Goal: Information Seeking & Learning: Learn about a topic

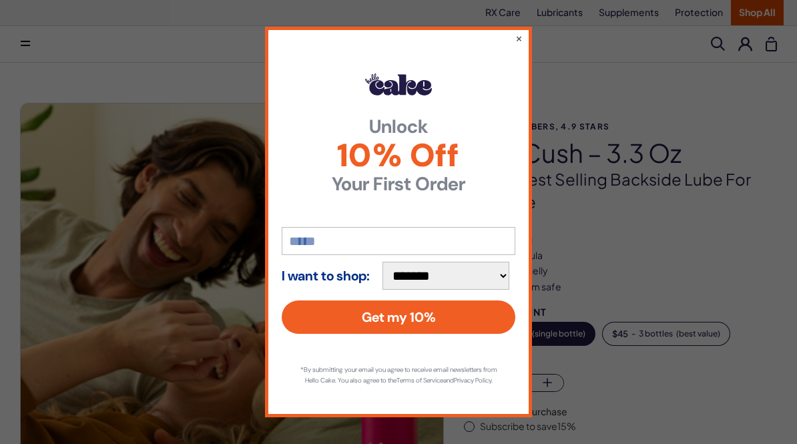
click at [512, 41] on div "**********" at bounding box center [398, 222] width 267 height 390
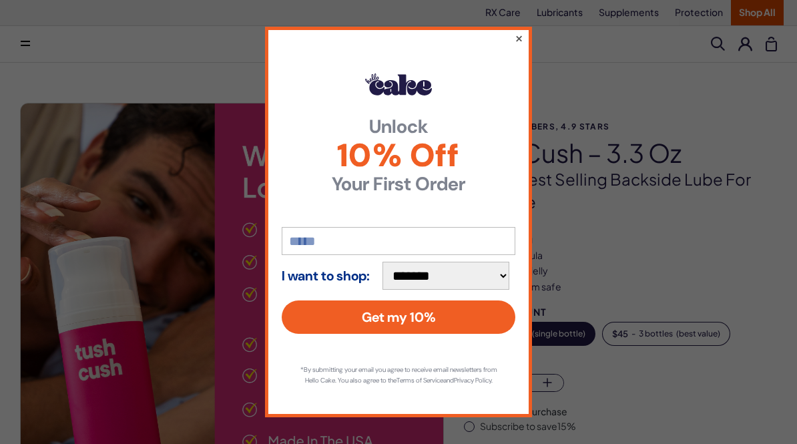
click at [522, 39] on button "×" at bounding box center [519, 38] width 9 height 16
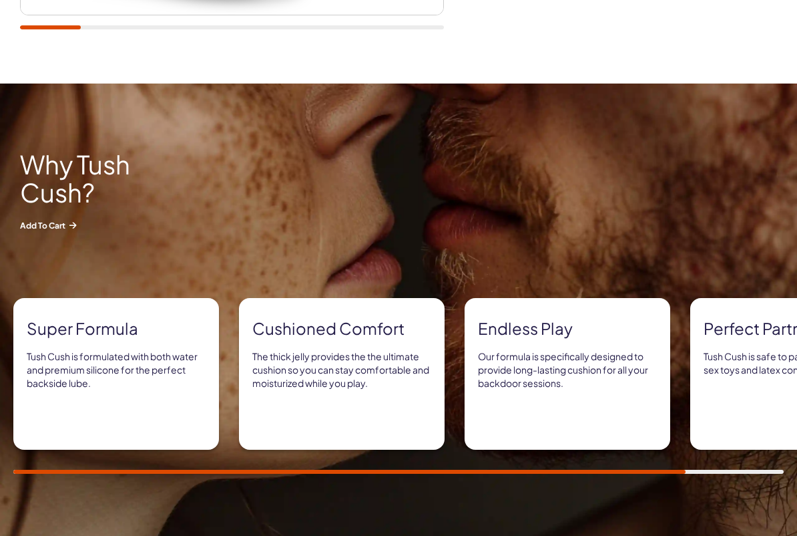
scroll to position [512, 0]
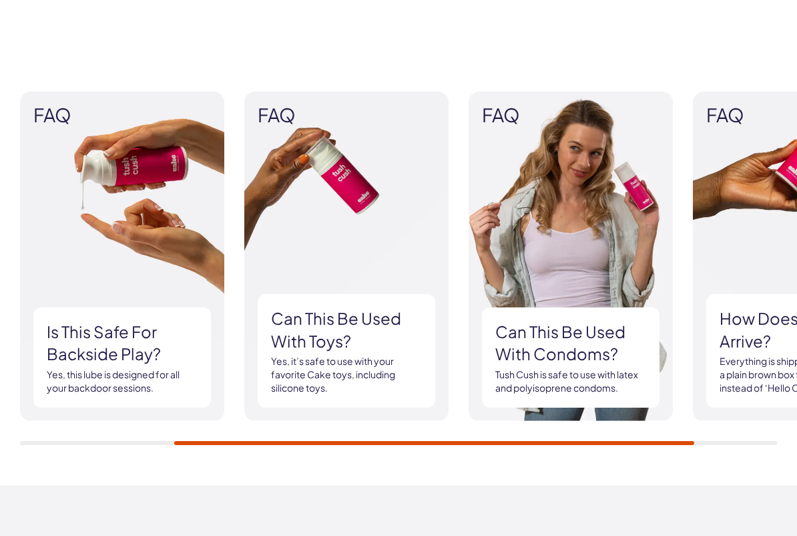
scroll to position [1302, 0]
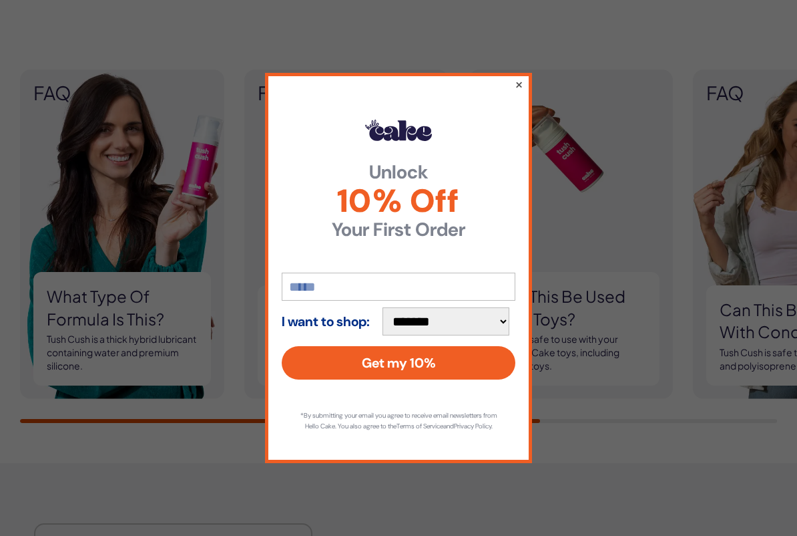
click at [516, 81] on button "×" at bounding box center [519, 84] width 9 height 16
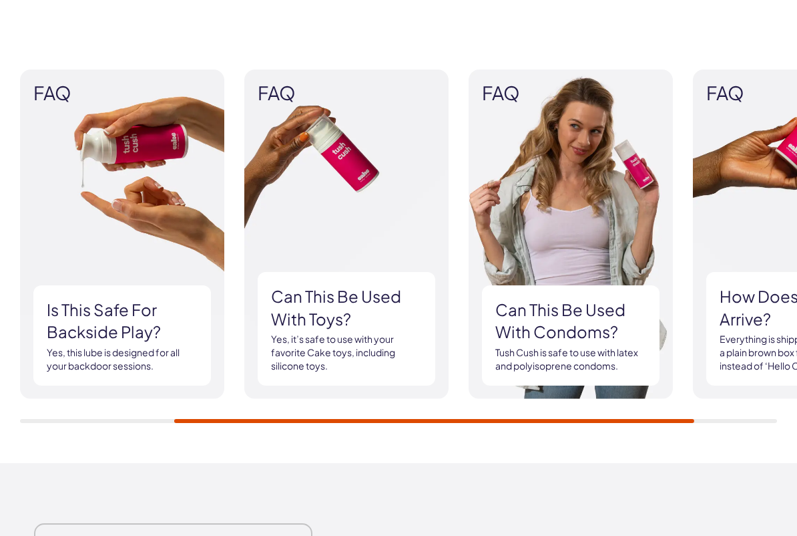
click at [648, 443] on div "FAQ What type of formula is this? Tush Cush is a thick hybrid lubricant contain…" at bounding box center [398, 245] width 797 height 433
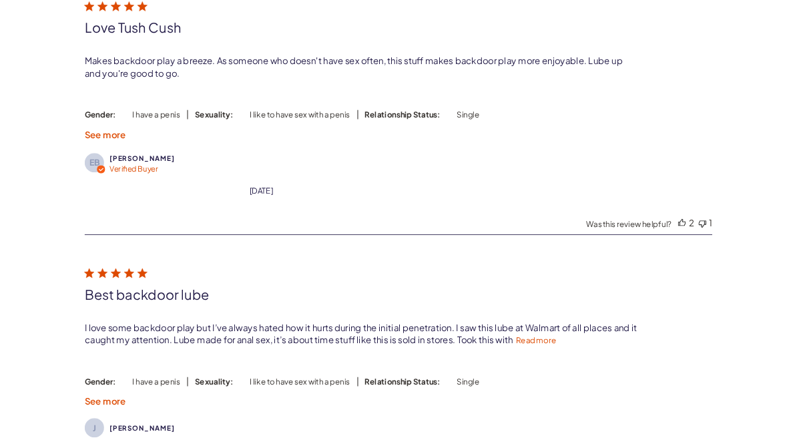
scroll to position [3004, 0]
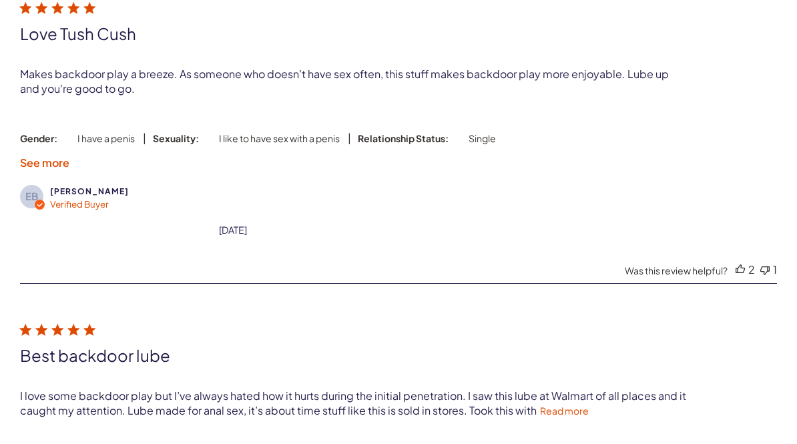
click at [689, 359] on div "Best backdoor lube" at bounding box center [398, 355] width 757 height 20
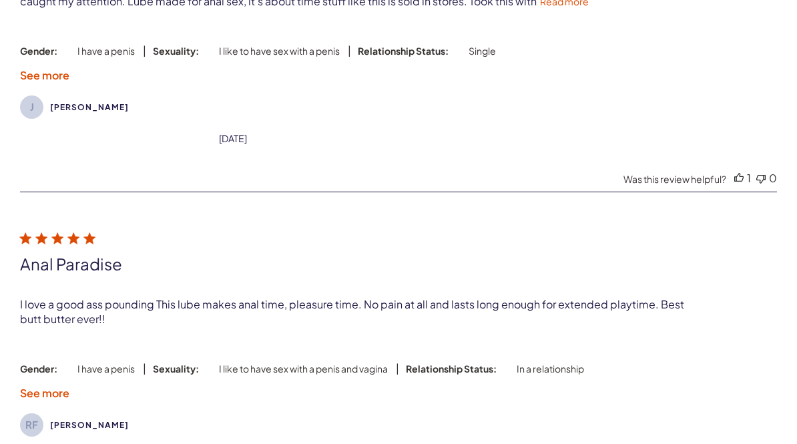
scroll to position [3404, 0]
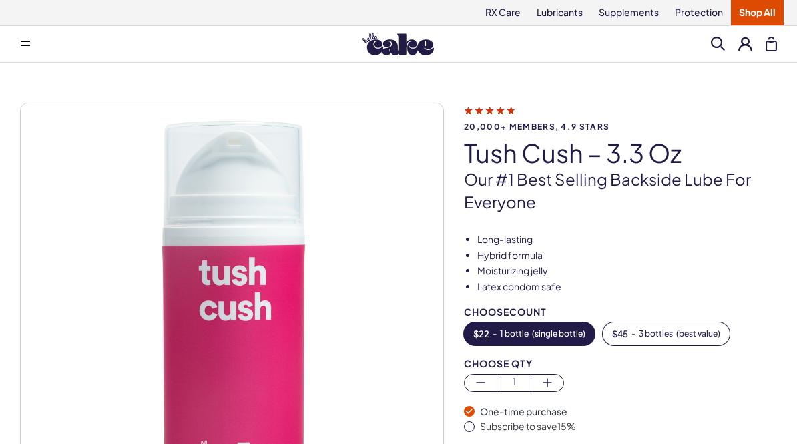
click at [25, 37] on button at bounding box center [25, 44] width 27 height 27
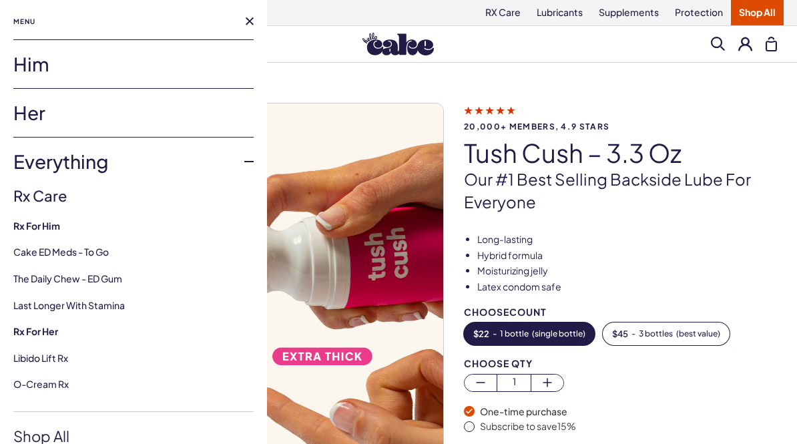
click at [9, 314] on div "Him Her Everything Rx Care Rx For Him Cake ED Meds - To Go The Daily Chew - ED …" at bounding box center [133, 435] width 267 height 793
click at [36, 305] on link "Last Longer with Stamina" at bounding box center [69, 305] width 112 height 12
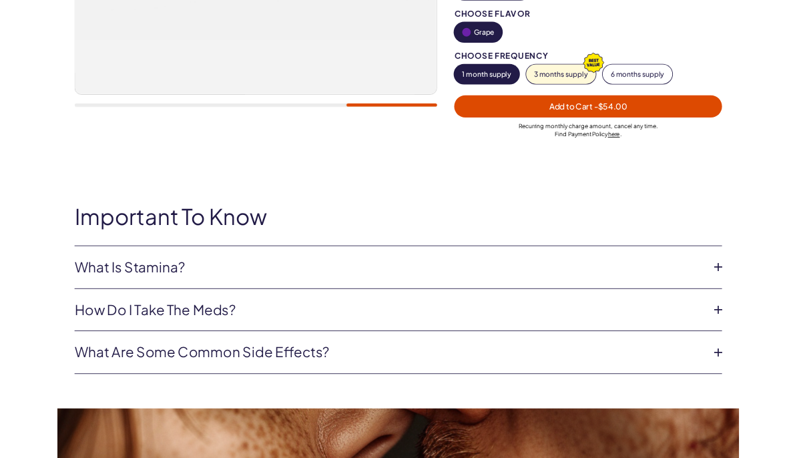
scroll to position [415, 0]
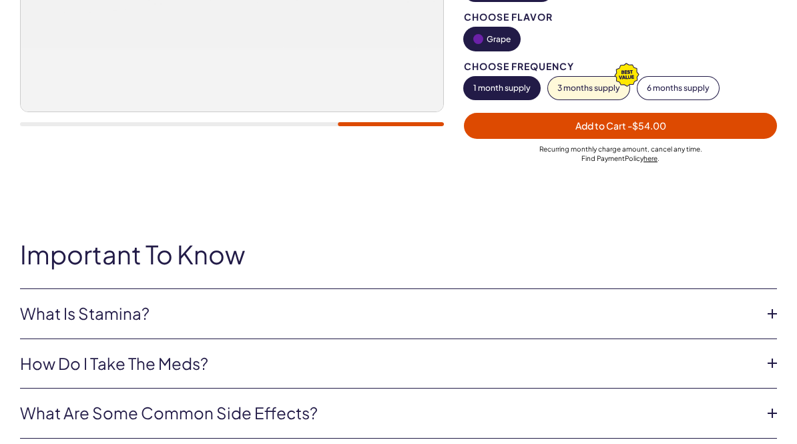
click at [775, 304] on icon at bounding box center [773, 314] width 20 height 20
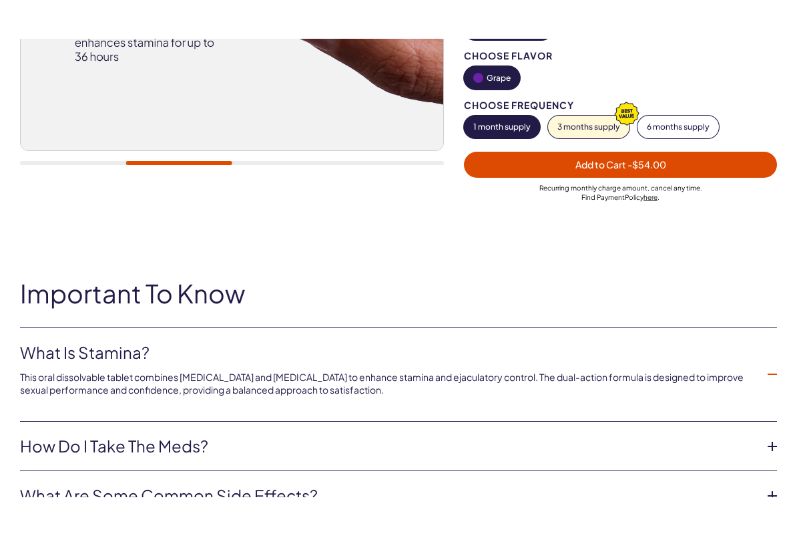
scroll to position [480, 0]
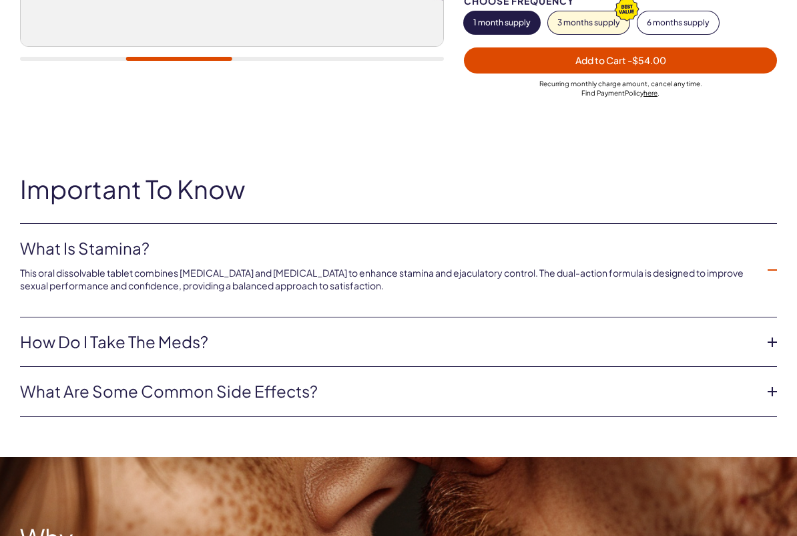
click at [781, 332] on icon at bounding box center [773, 342] width 20 height 20
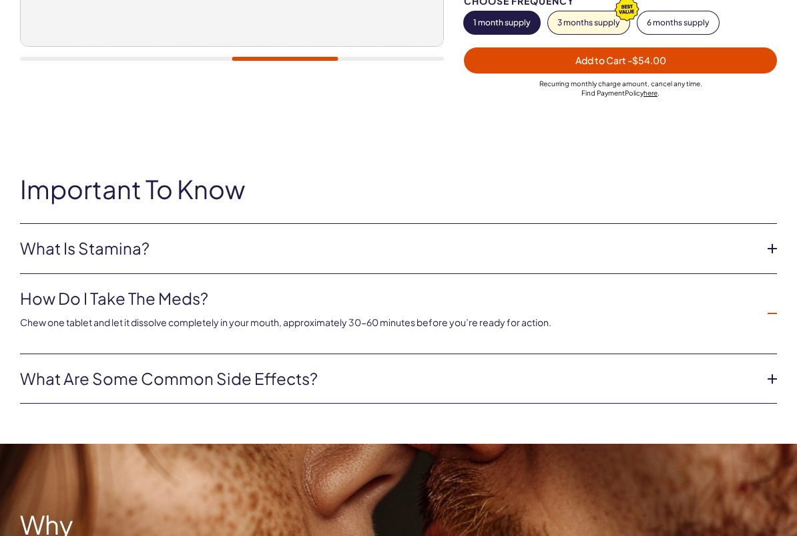
click at [777, 369] on icon at bounding box center [773, 379] width 20 height 20
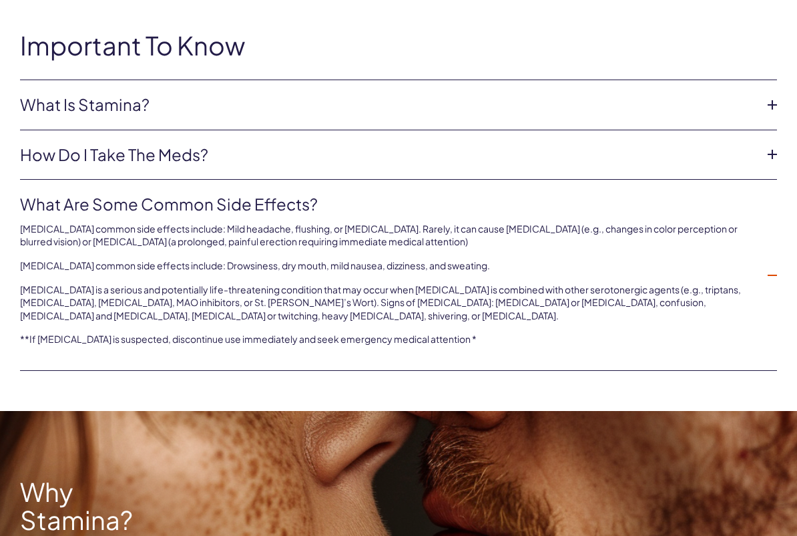
scroll to position [592, 0]
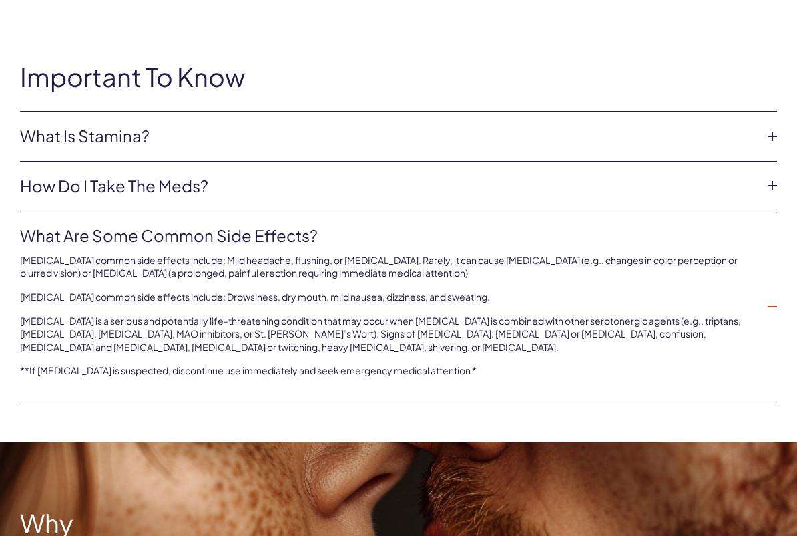
click at [781, 296] on icon at bounding box center [773, 306] width 20 height 20
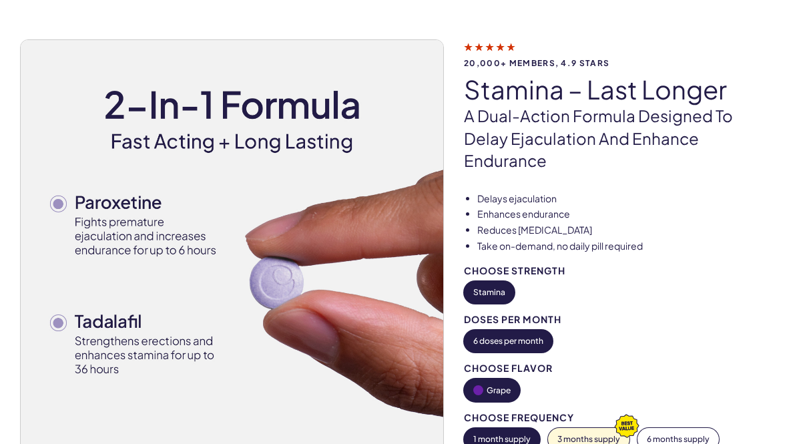
scroll to position [0, 0]
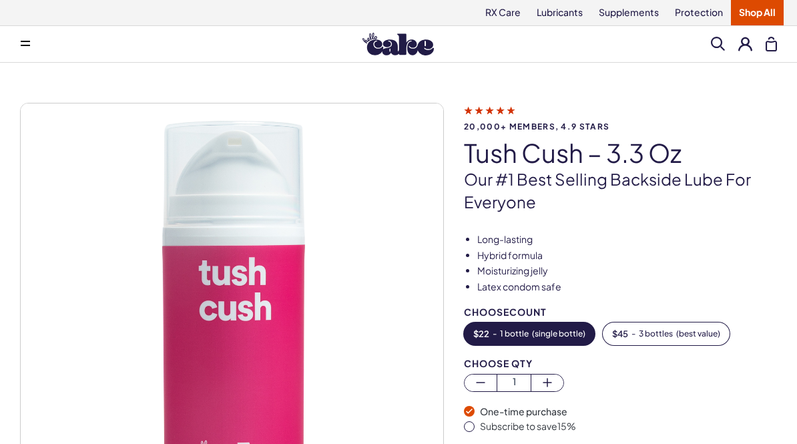
click at [21, 40] on button at bounding box center [25, 44] width 27 height 27
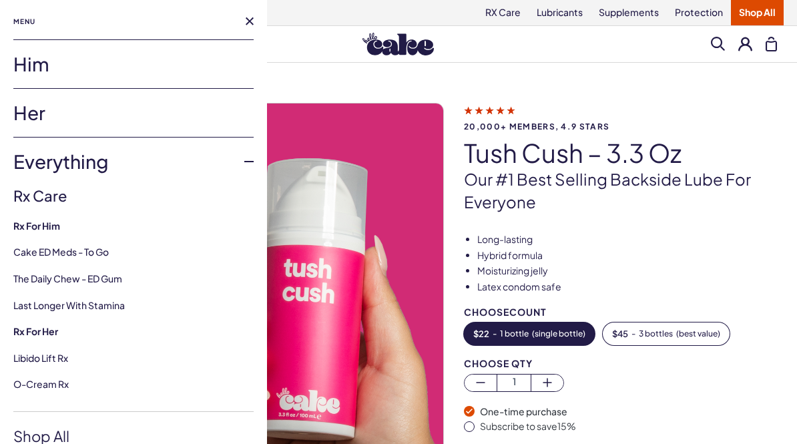
click at [25, 61] on link "Him" at bounding box center [133, 64] width 240 height 48
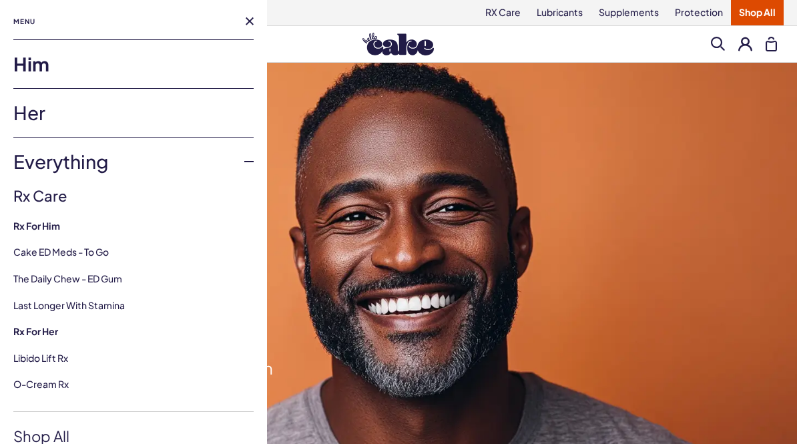
click at [25, 66] on link "Him" at bounding box center [133, 64] width 240 height 48
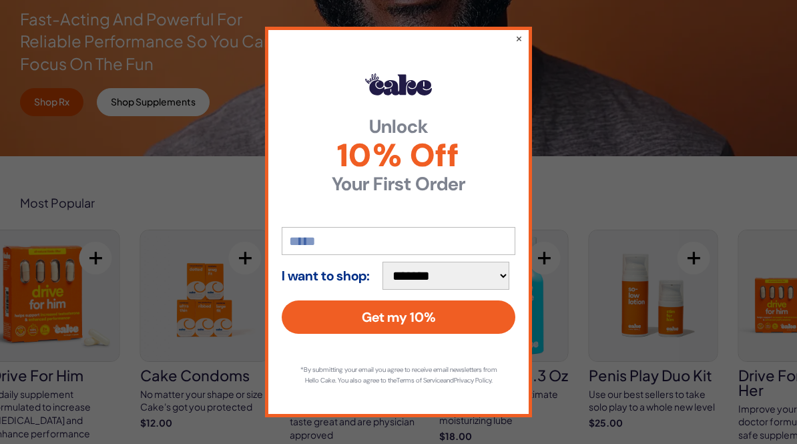
scroll to position [322, 0]
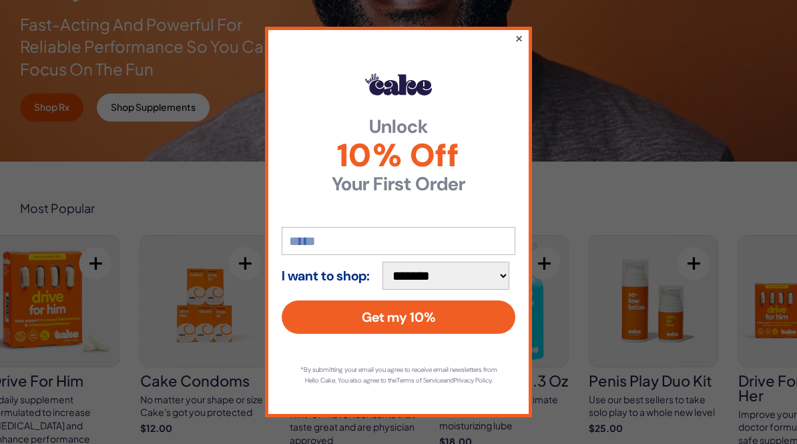
click at [523, 34] on button "×" at bounding box center [519, 38] width 9 height 16
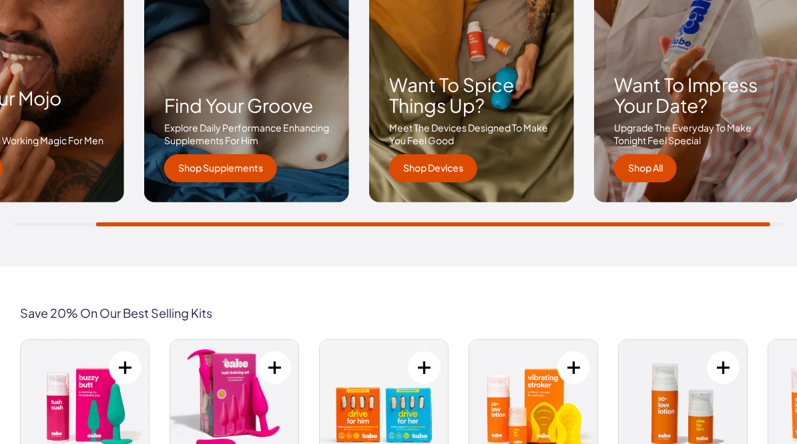
scroll to position [2117, 0]
